Goal: Task Accomplishment & Management: Use online tool/utility

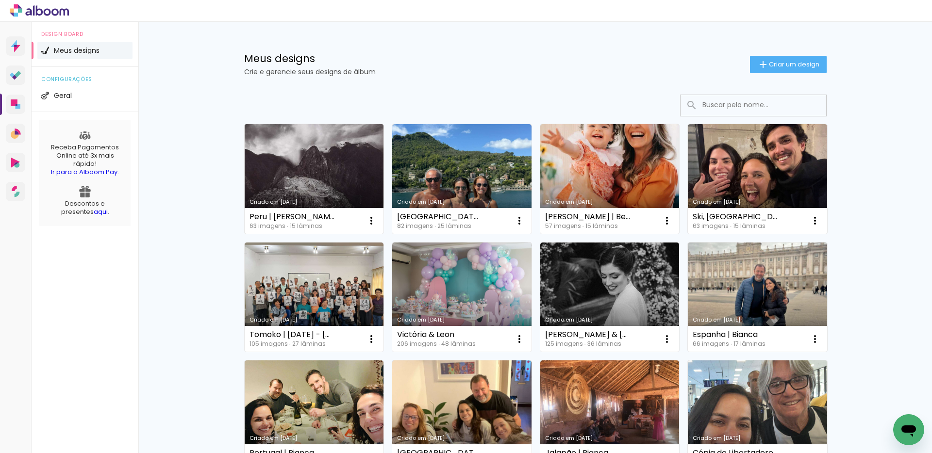
click at [303, 158] on link "Criado em [DATE]" at bounding box center [314, 179] width 139 height 110
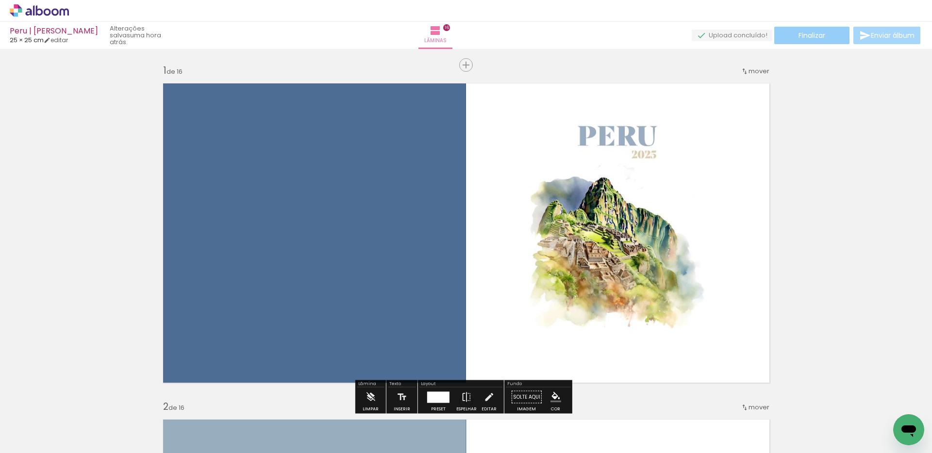
click at [828, 35] on paper-button "Finalizar" at bounding box center [811, 35] width 75 height 17
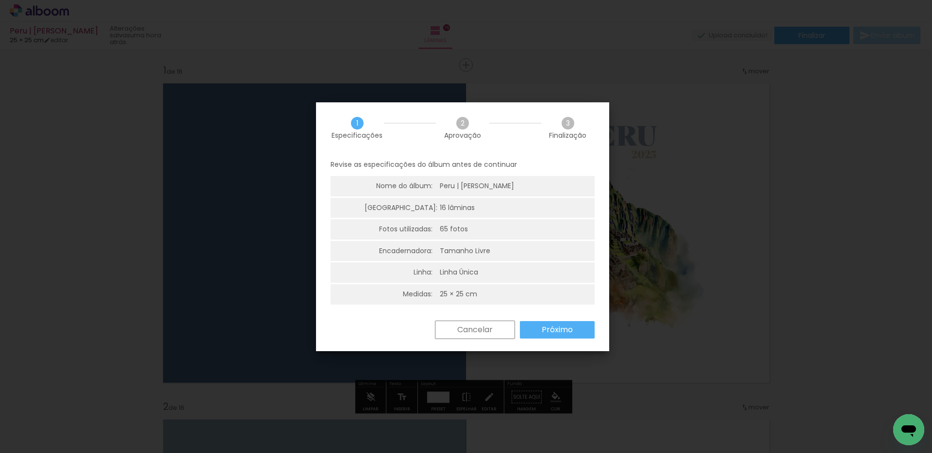
click at [0, 0] on slot "Próximo" at bounding box center [0, 0] width 0 height 0
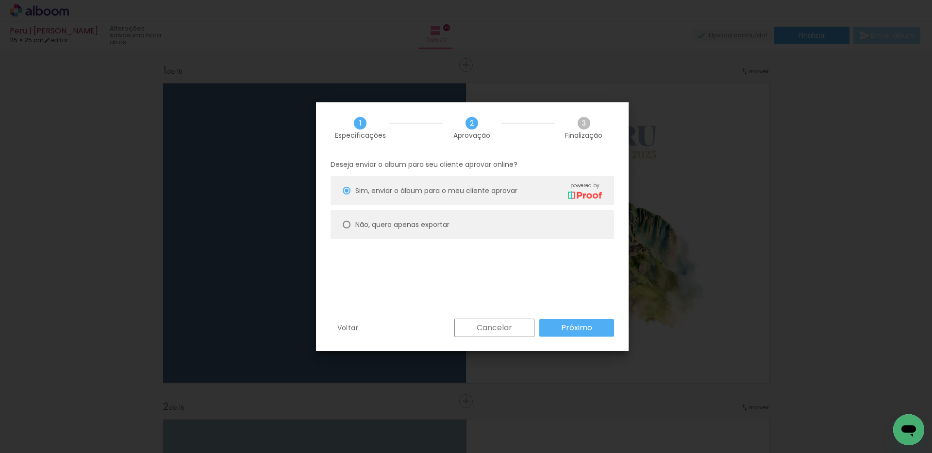
click at [471, 219] on paper-radio-button "Não, quero apenas exportar" at bounding box center [473, 224] width 284 height 29
type paper-radio-button "on"
click at [0, 0] on slot "Próximo" at bounding box center [0, 0] width 0 height 0
type input "Alta, 300 DPI"
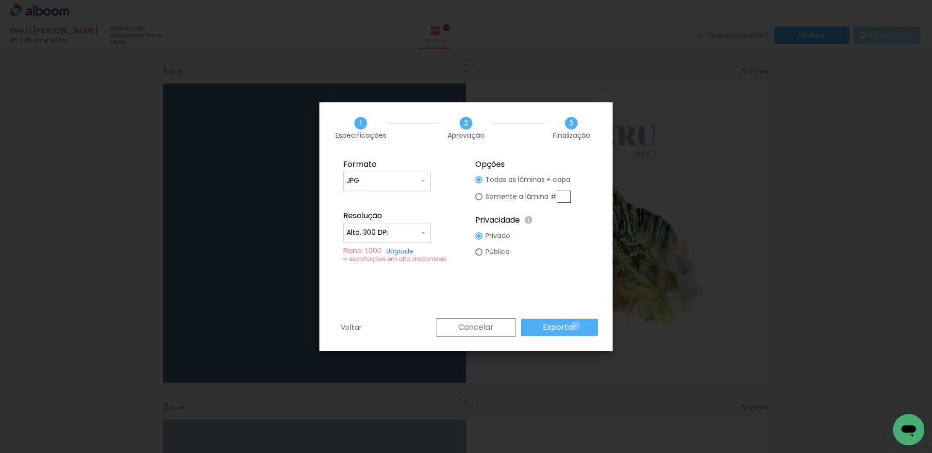
click at [577, 326] on paper-button "Exportar" at bounding box center [559, 327] width 77 height 17
